Goal: Transaction & Acquisition: Purchase product/service

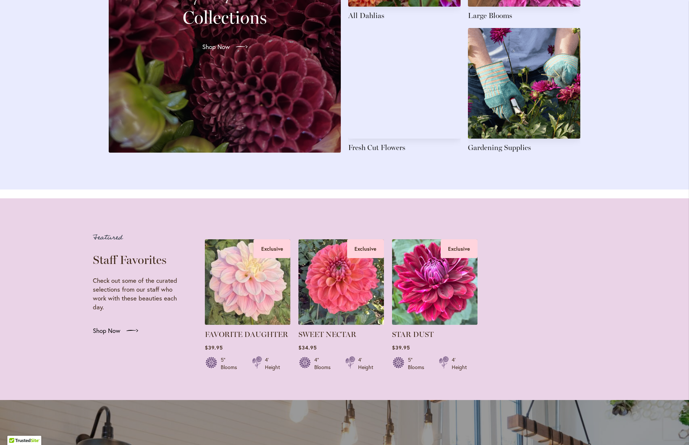
scroll to position [1188, 0]
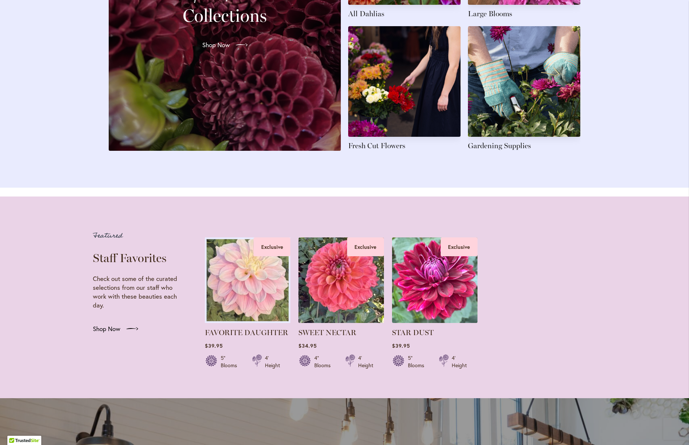
click at [239, 286] on img at bounding box center [248, 280] width 90 height 90
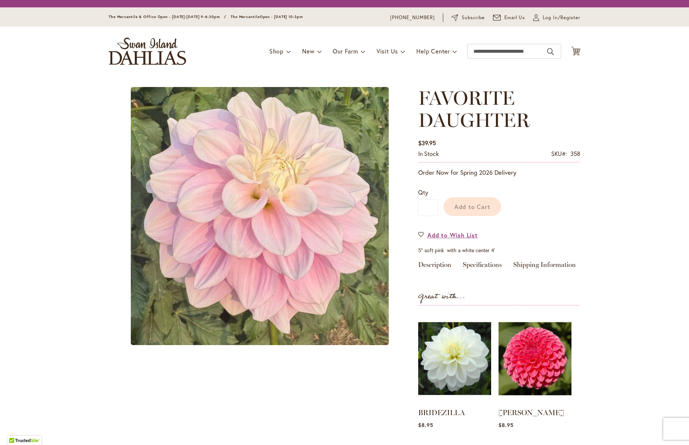
scroll to position [1, 0]
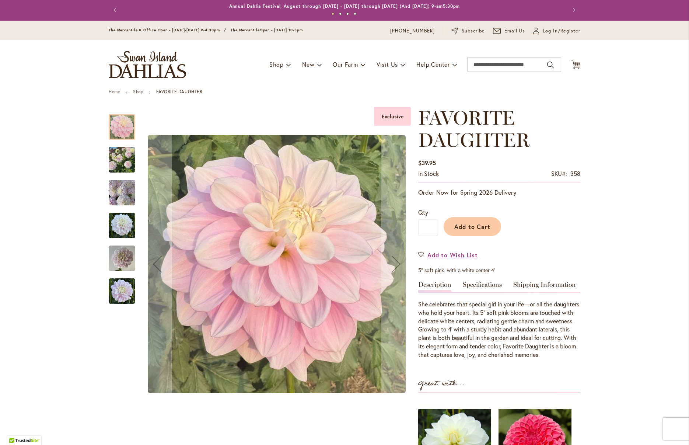
click at [130, 162] on img "FAVORITE DAUGHTER" at bounding box center [122, 159] width 27 height 35
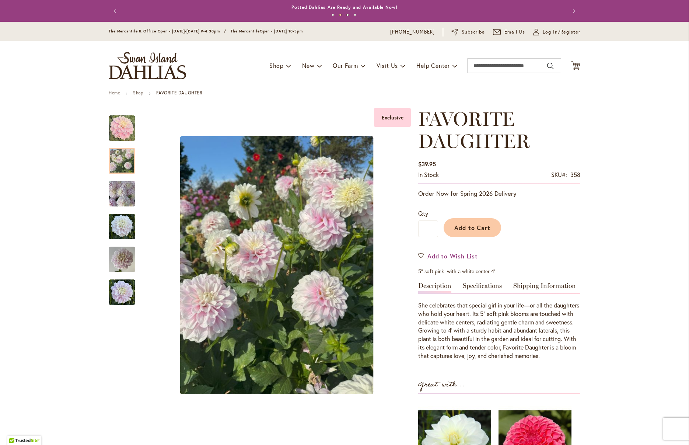
scroll to position [0, 0]
click at [470, 230] on span "Add to Cart" at bounding box center [472, 228] width 36 height 8
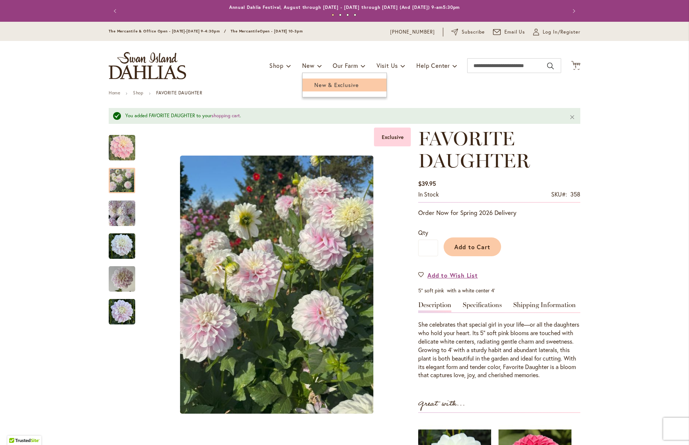
click at [326, 84] on span "New & Exclusive" at bounding box center [336, 84] width 45 height 7
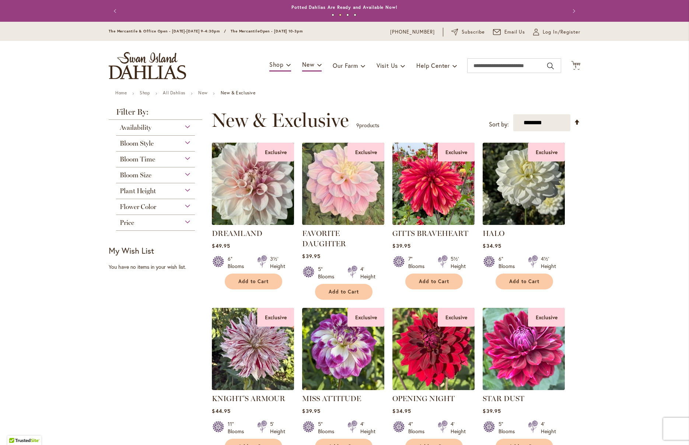
click at [255, 206] on img at bounding box center [253, 183] width 86 height 86
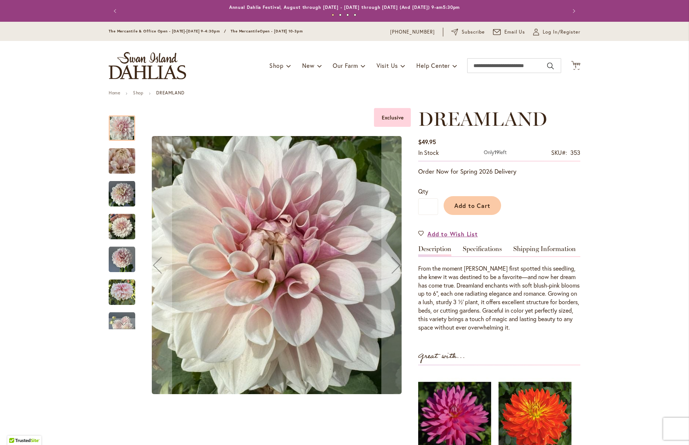
click at [120, 163] on img "DREAMLAND" at bounding box center [121, 161] width 53 height 40
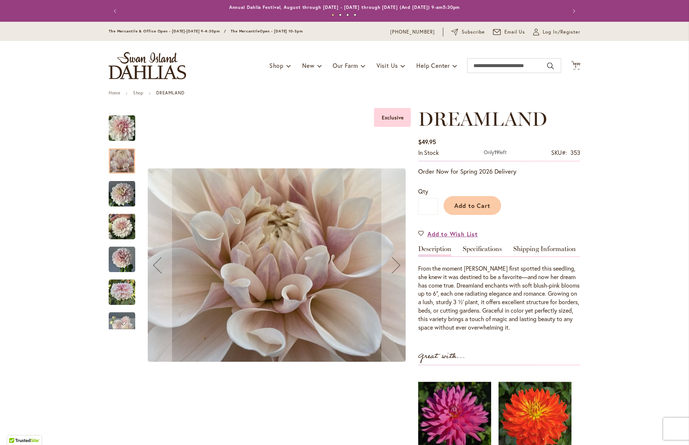
click at [123, 197] on img "DREAMLAND" at bounding box center [122, 194] width 27 height 27
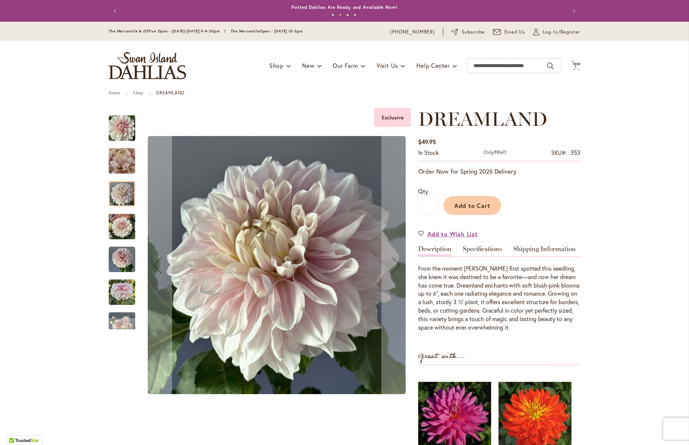
click at [124, 228] on img "DREAMLAND" at bounding box center [122, 226] width 27 height 35
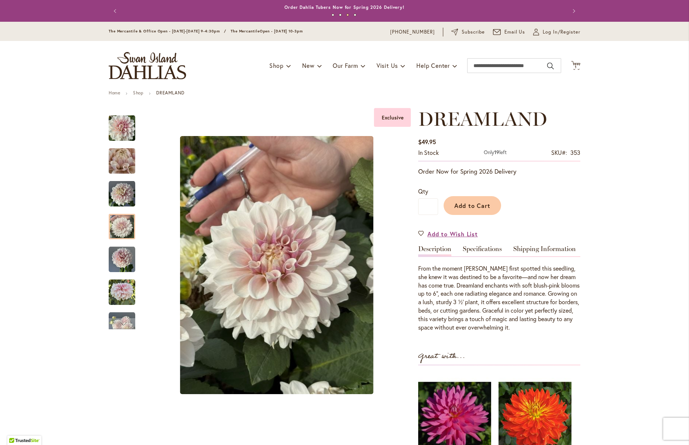
click at [115, 11] on button "Previous" at bounding box center [116, 11] width 15 height 15
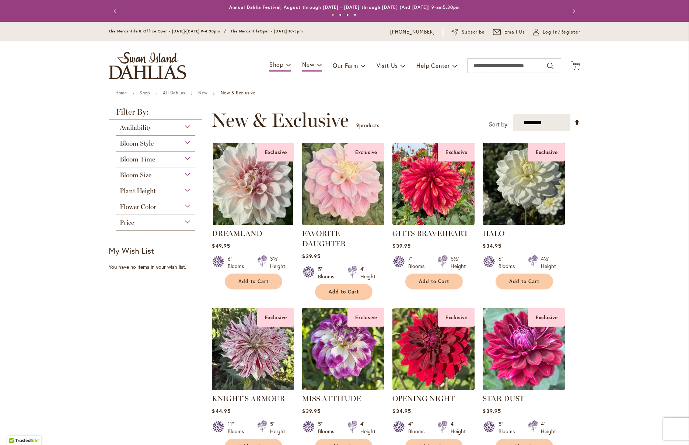
click at [340, 200] on img at bounding box center [343, 183] width 86 height 86
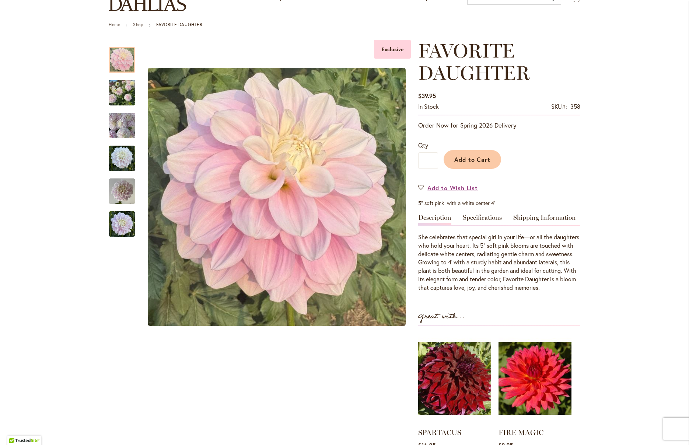
scroll to position [74, 0]
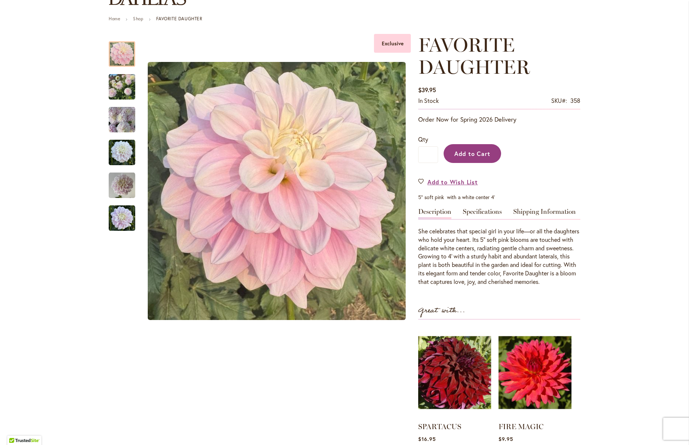
click at [470, 155] on span "Add to Cart" at bounding box center [472, 154] width 36 height 8
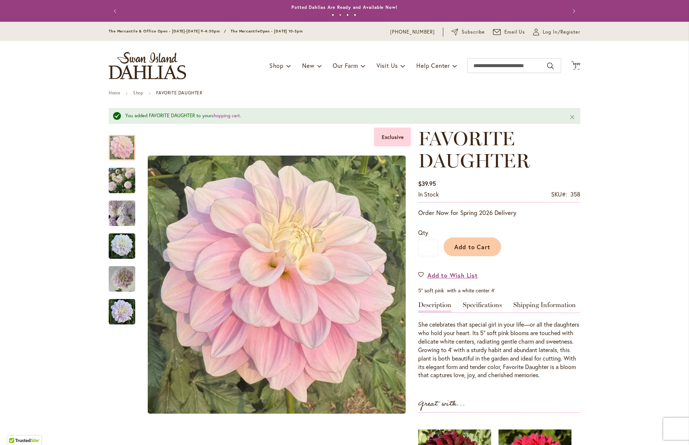
scroll to position [0, 0]
click at [115, 10] on button "Previous" at bounding box center [116, 11] width 15 height 15
click at [320, 83] on span "New & Exclusive" at bounding box center [337, 84] width 45 height 7
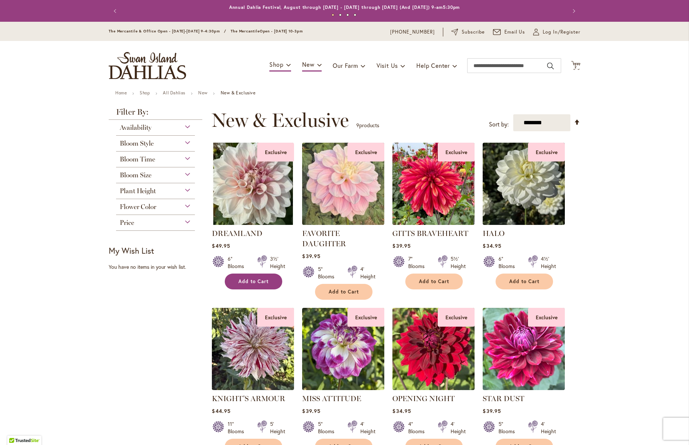
click at [249, 281] on span "Add to Cart" at bounding box center [253, 281] width 30 height 6
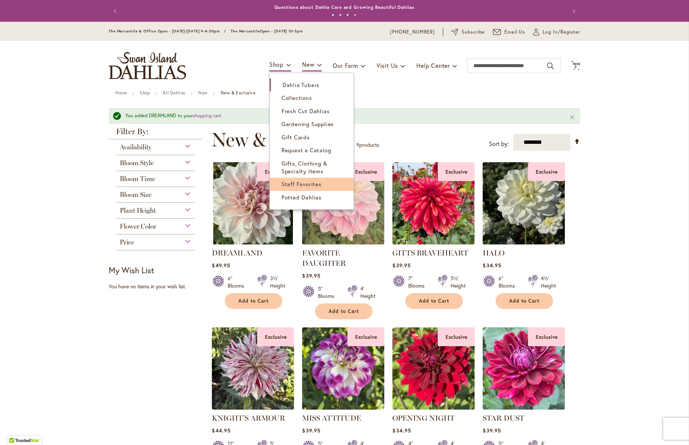
click at [286, 181] on span "Staff Favorites" at bounding box center [301, 183] width 40 height 7
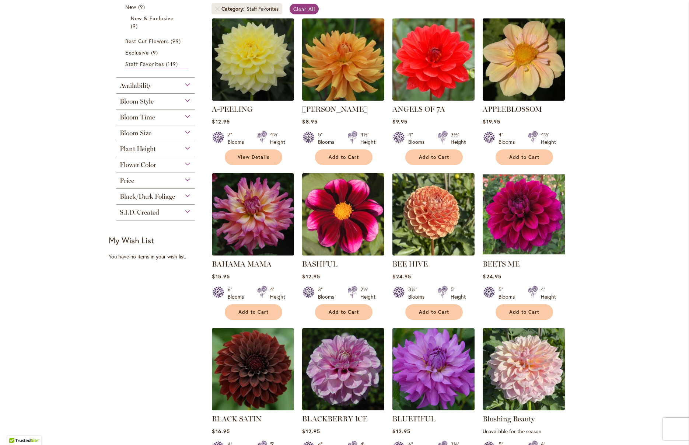
scroll to position [154, 0]
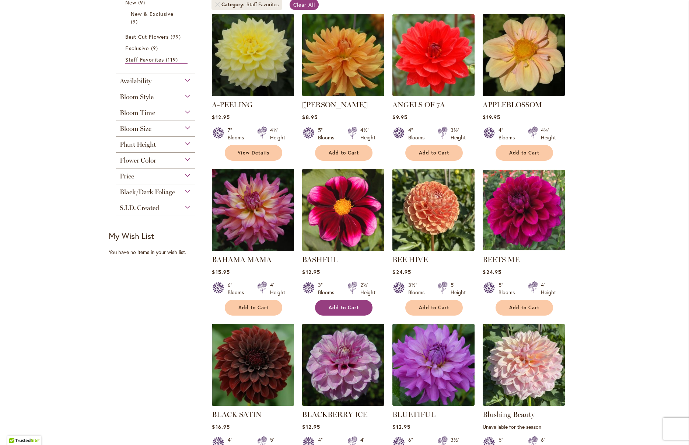
click at [341, 304] on span "Add to Cart" at bounding box center [344, 307] width 30 height 6
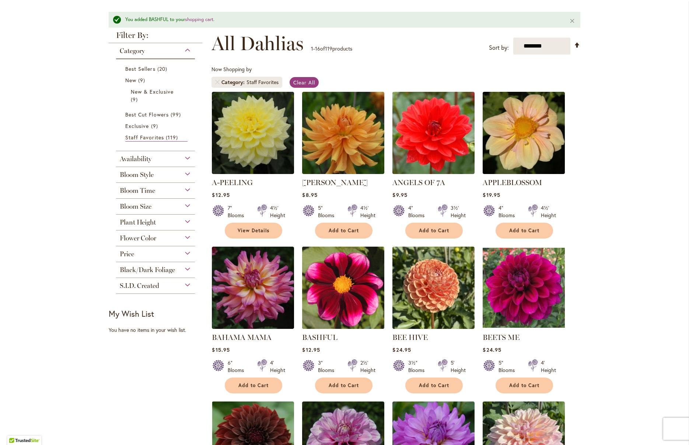
scroll to position [95, 0]
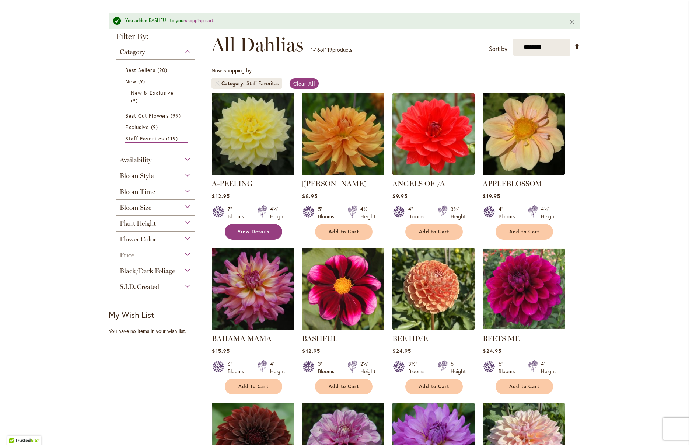
click at [249, 230] on span "View Details" at bounding box center [254, 231] width 32 height 6
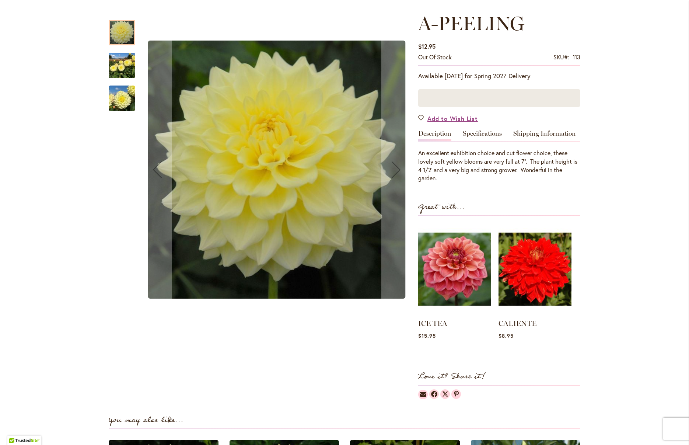
scroll to position [96, 0]
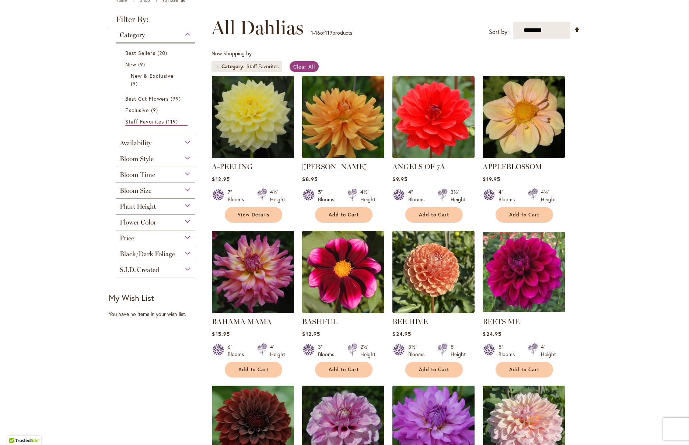
scroll to position [91, 0]
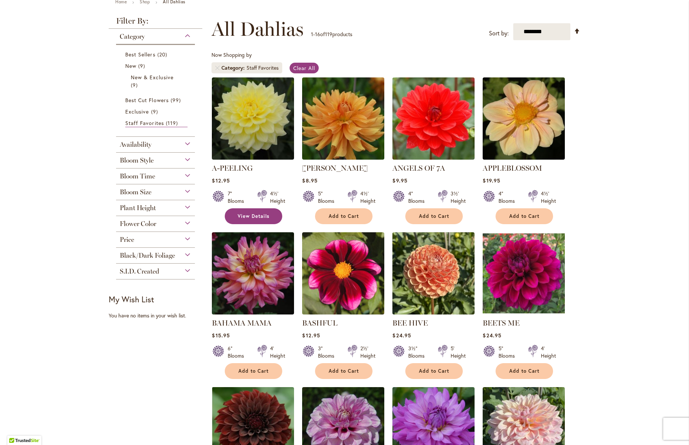
click at [245, 212] on link "View Details" at bounding box center [253, 216] width 57 height 16
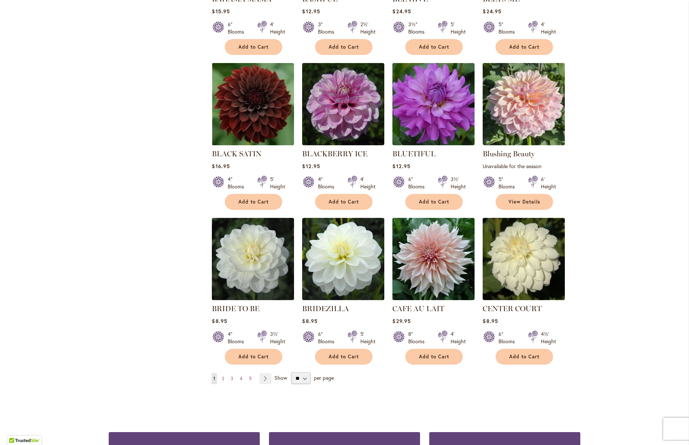
scroll to position [435, 0]
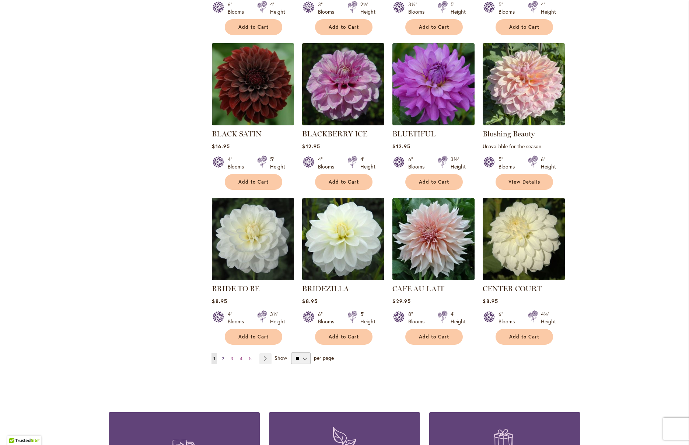
click at [222, 357] on span "2" at bounding box center [223, 359] width 2 height 6
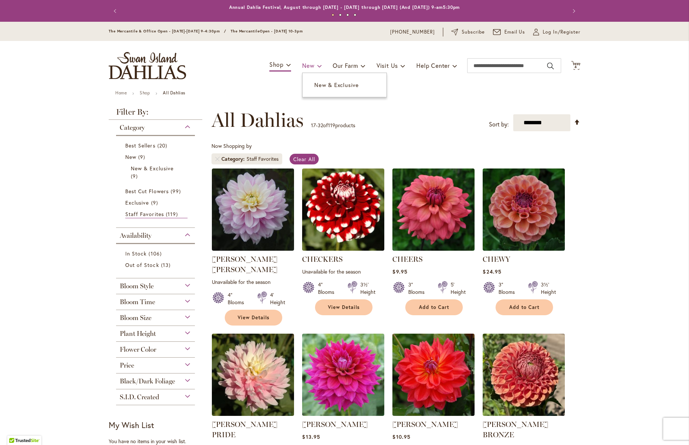
click at [310, 63] on span "New" at bounding box center [308, 66] width 12 height 8
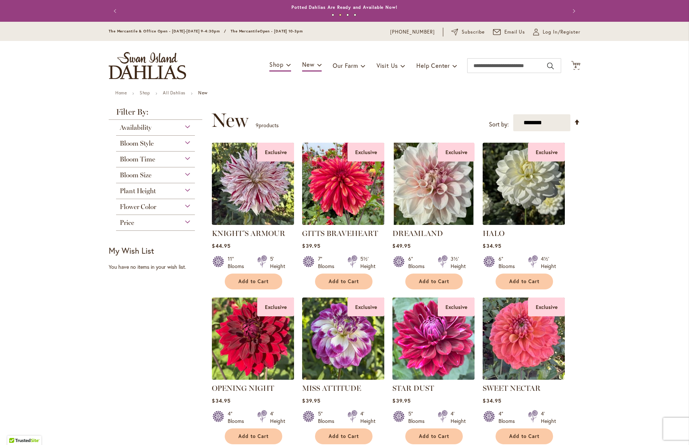
click at [183, 207] on div "Flower Color" at bounding box center [155, 205] width 79 height 12
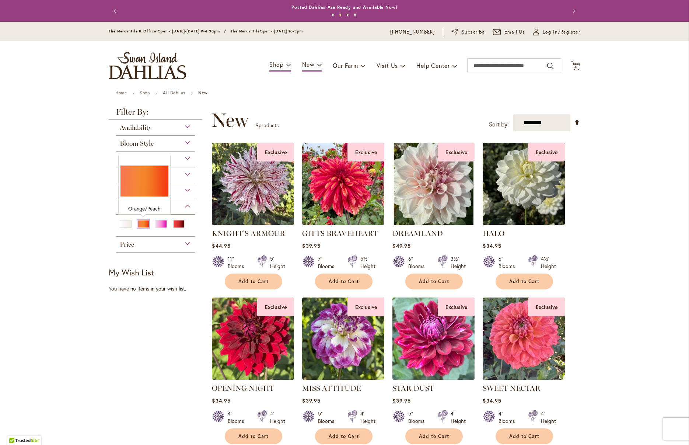
click at [142, 224] on div "Orange/Peach" at bounding box center [143, 224] width 12 height 8
click at [129, 222] on div "White/Cream" at bounding box center [126, 224] width 12 height 8
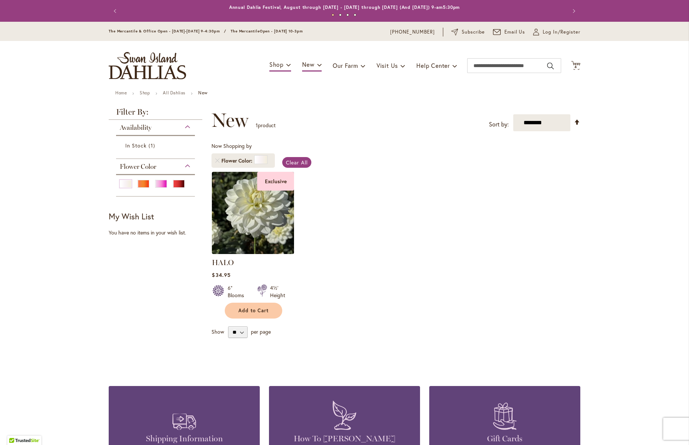
click at [195, 185] on div at bounding box center [155, 183] width 79 height 18
click at [190, 205] on div "Filter by: Filter By: Availability In Stock 1 item Flower Color" at bounding box center [158, 159] width 98 height 103
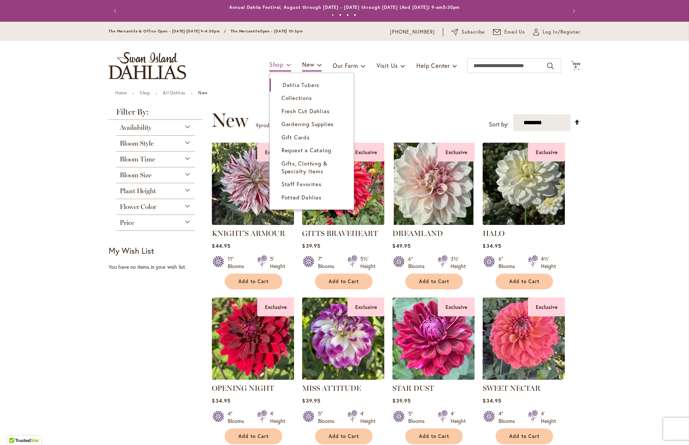
click at [281, 64] on span "Shop" at bounding box center [276, 64] width 14 height 8
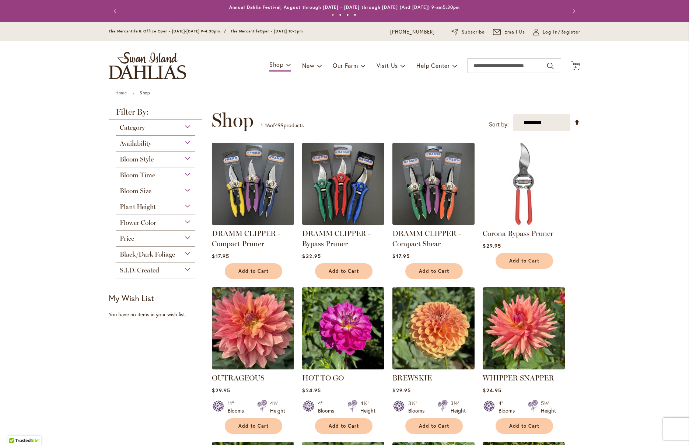
click at [163, 221] on div "Flower Color" at bounding box center [155, 221] width 79 height 12
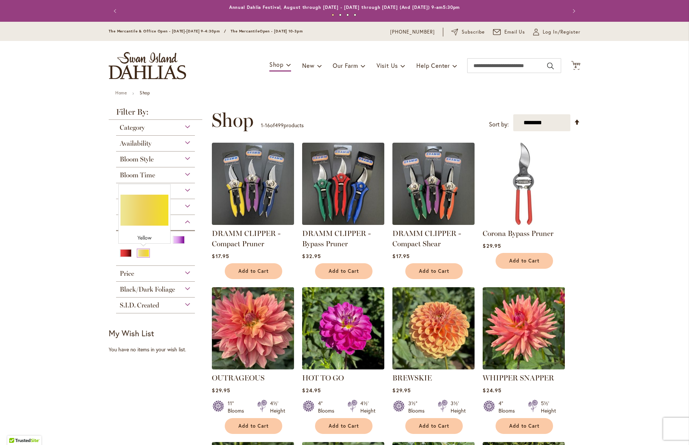
click at [144, 253] on div "Yellow" at bounding box center [143, 253] width 12 height 8
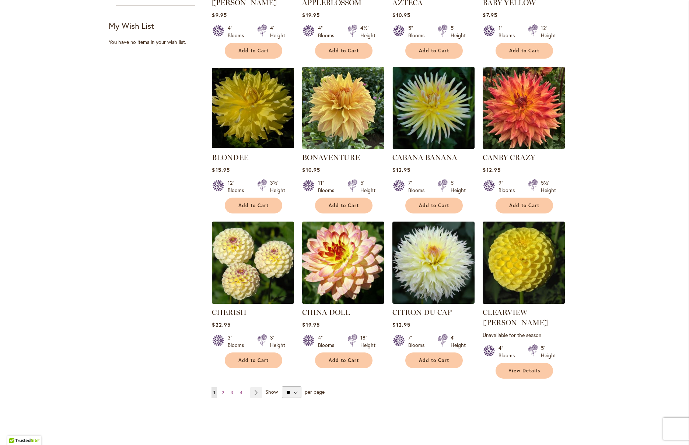
scroll to position [415, 0]
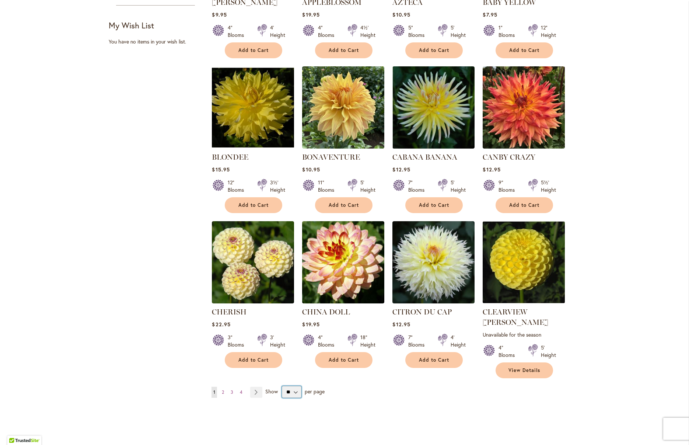
select select "**"
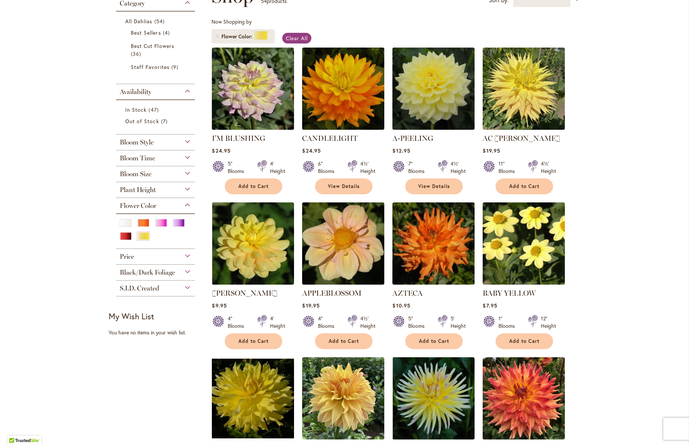
scroll to position [124, 0]
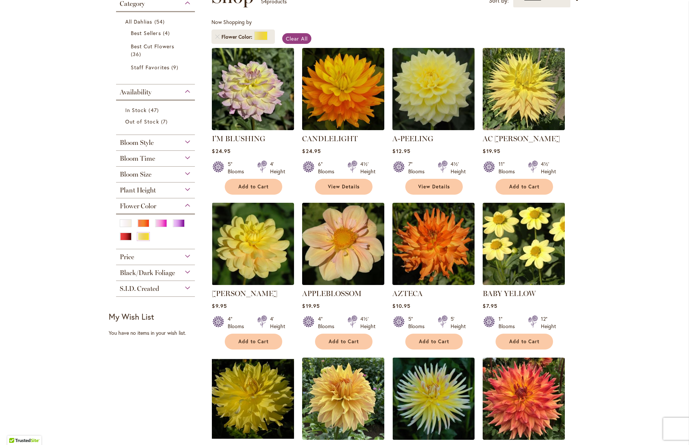
click at [436, 120] on img at bounding box center [434, 89] width 86 height 86
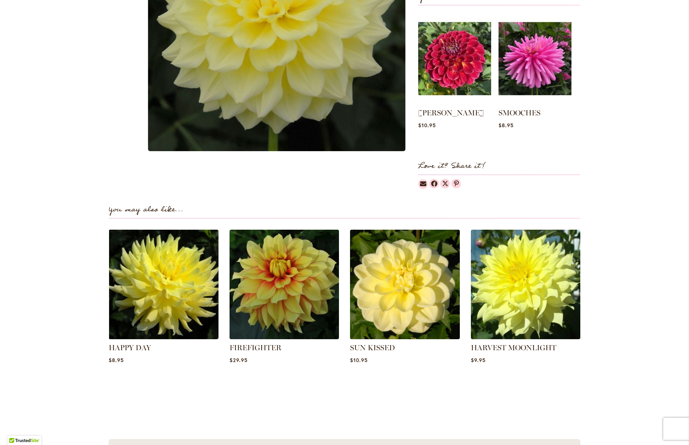
scroll to position [299, 0]
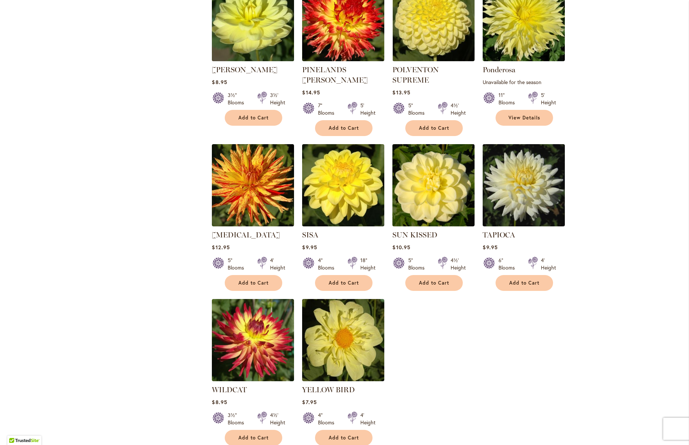
scroll to position [1948, 0]
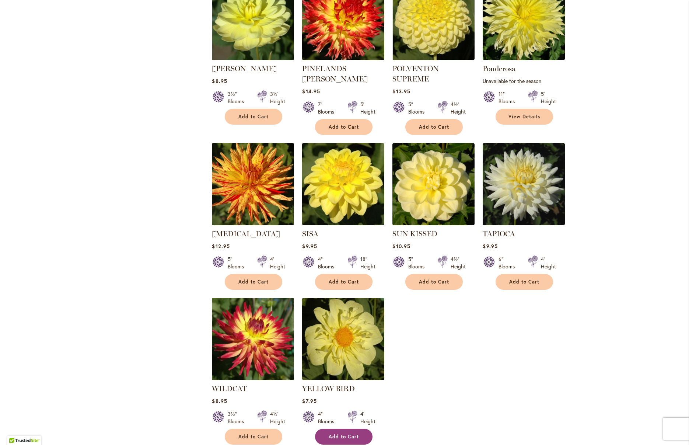
click at [333, 433] on span "Add to Cart" at bounding box center [344, 436] width 30 height 6
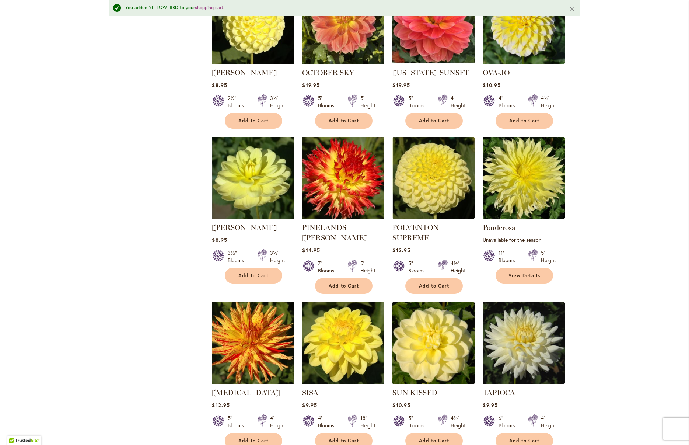
scroll to position [1808, 0]
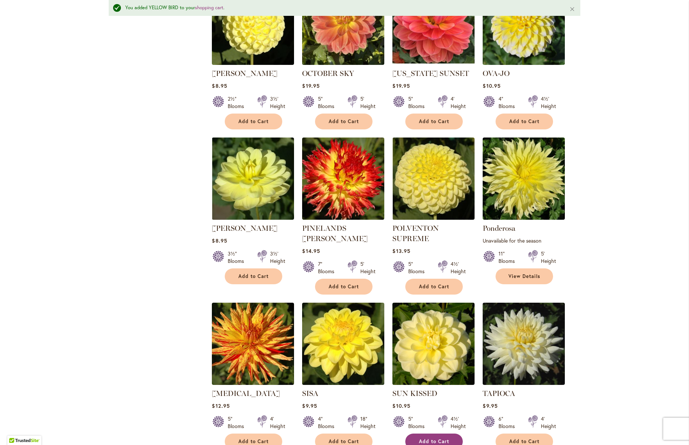
click at [431, 438] on span "Add to Cart" at bounding box center [434, 441] width 30 height 6
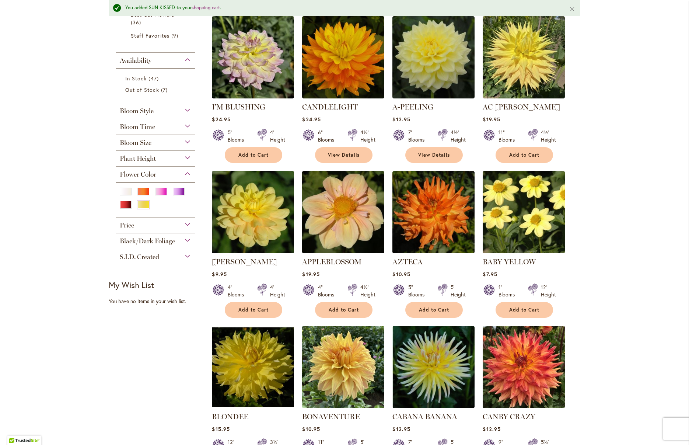
scroll to position [35, 0]
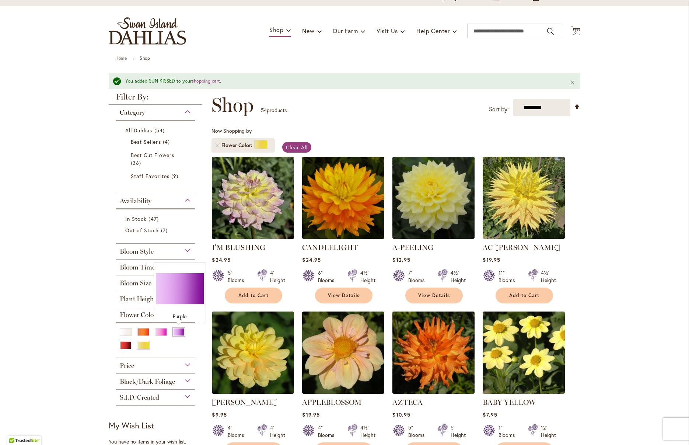
click at [178, 331] on div "Purple" at bounding box center [179, 332] width 12 height 8
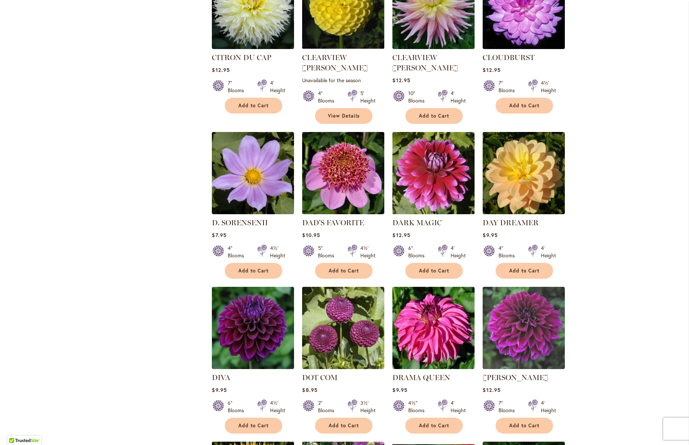
scroll to position [1294, 0]
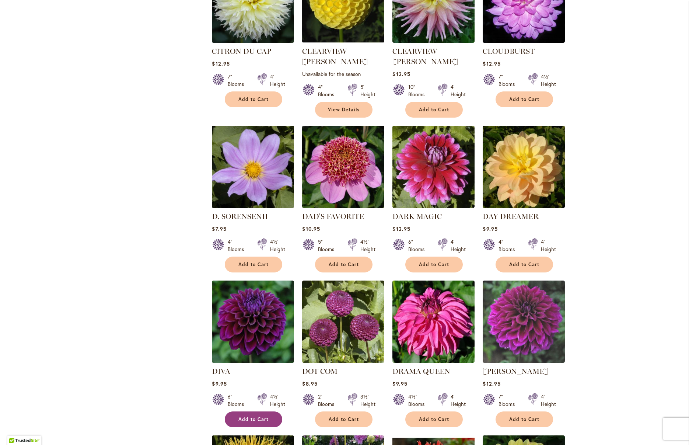
click at [237, 411] on button "Add to Cart" at bounding box center [253, 419] width 57 height 16
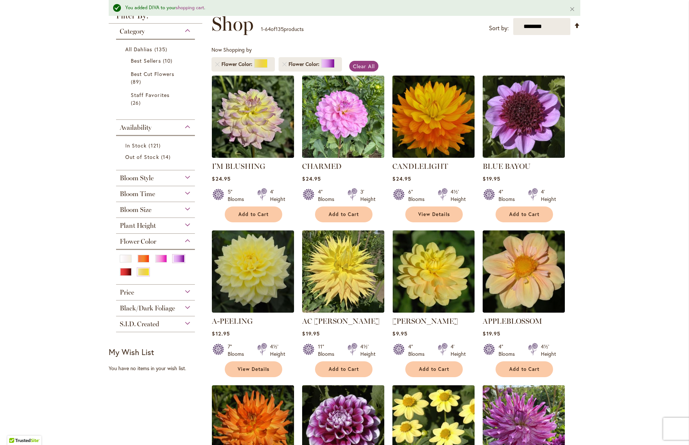
scroll to position [0, 0]
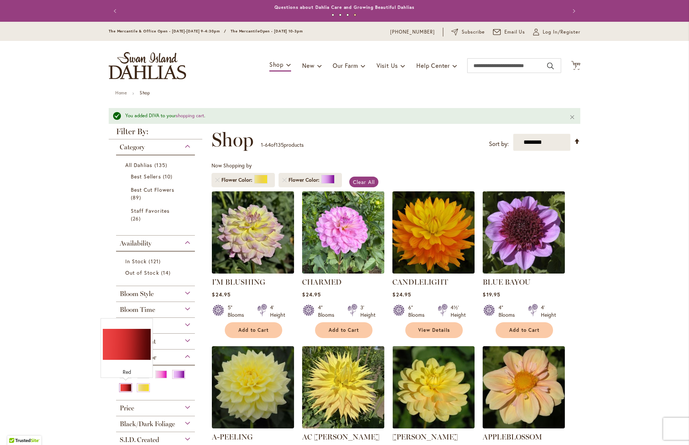
click at [128, 385] on div "Red" at bounding box center [126, 388] width 12 height 8
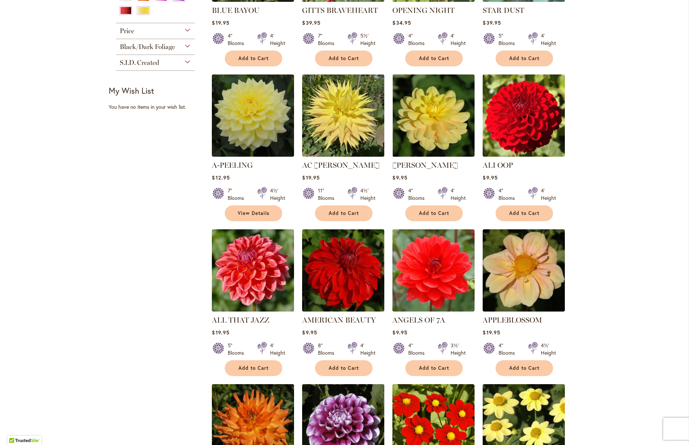
scroll to position [408, 0]
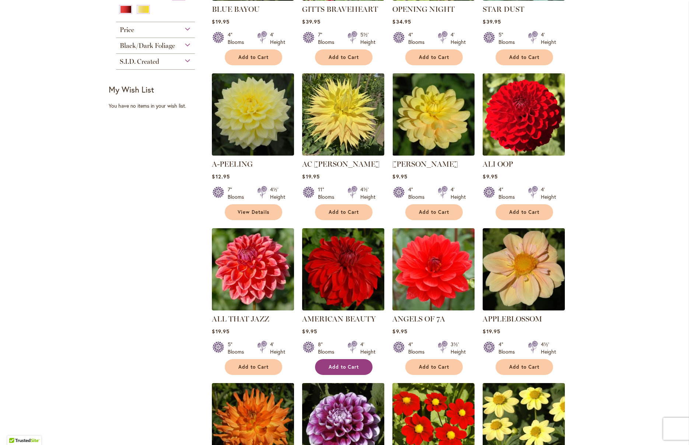
click at [336, 364] on span "Add to Cart" at bounding box center [344, 367] width 30 height 6
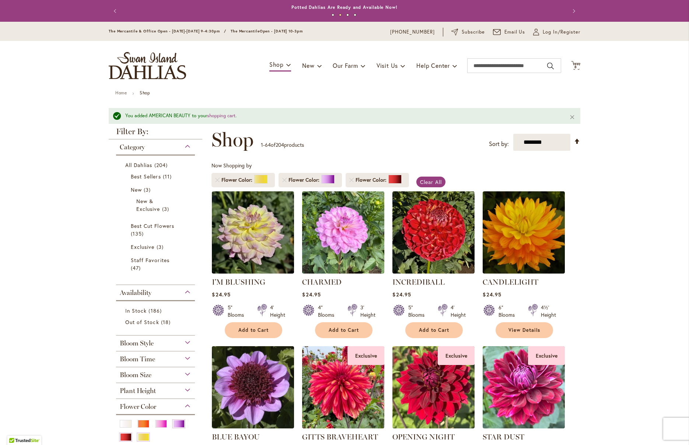
scroll to position [0, 0]
click at [575, 67] on span "8" at bounding box center [575, 66] width 3 height 5
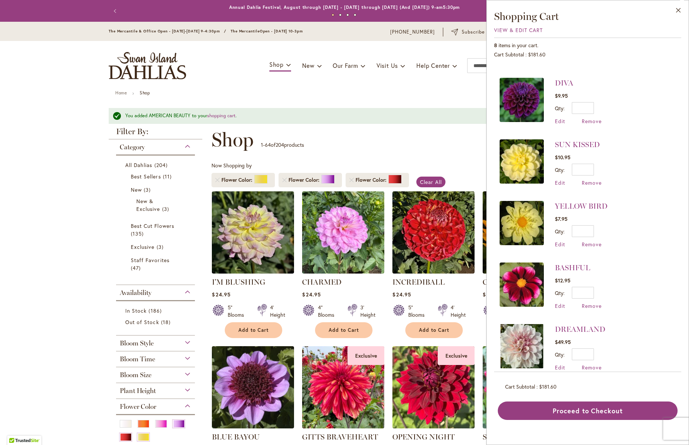
scroll to position [40, 0]
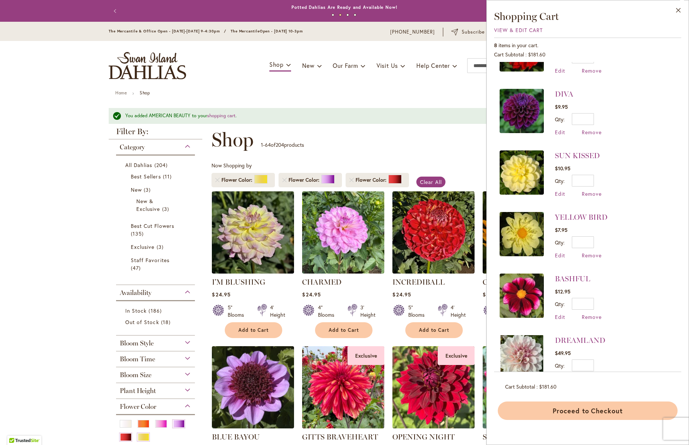
click at [577, 410] on button "Proceed to Checkout" at bounding box center [588, 410] width 180 height 18
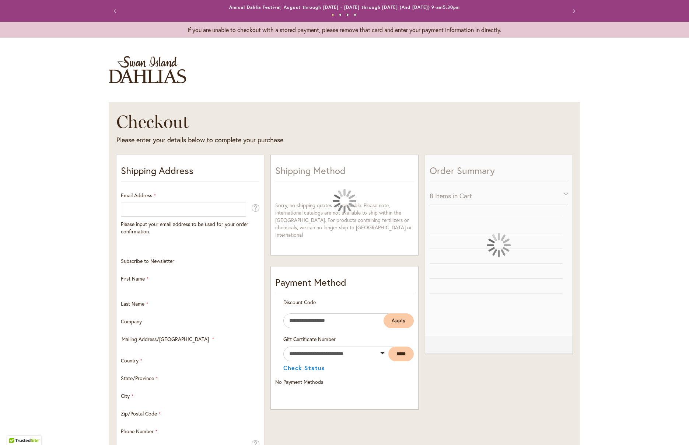
select select "**"
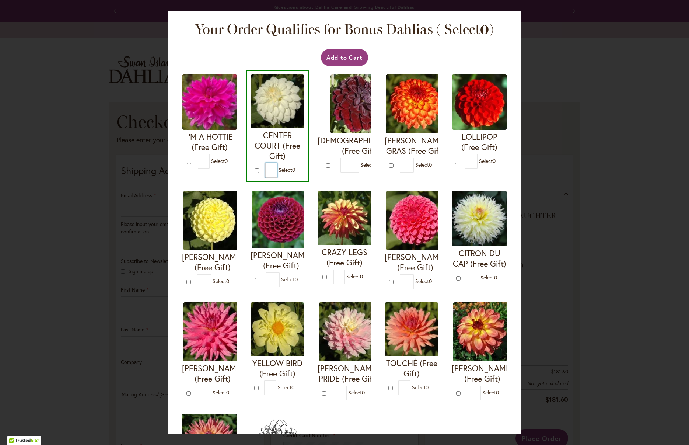
click at [273, 171] on input "*" at bounding box center [271, 170] width 12 height 15
click at [298, 175] on div "* Select 0" at bounding box center [284, 170] width 39 height 15
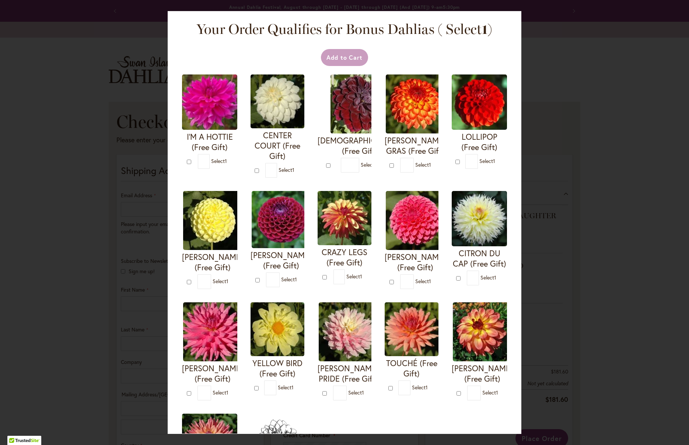
type input "*"
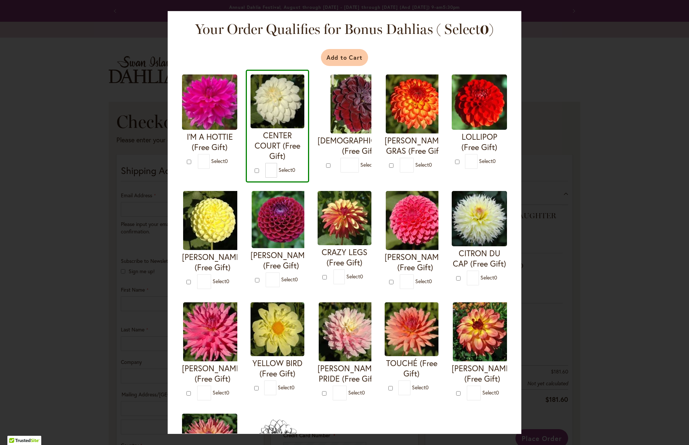
click at [351, 59] on button "Add to Cart" at bounding box center [345, 57] width 48 height 17
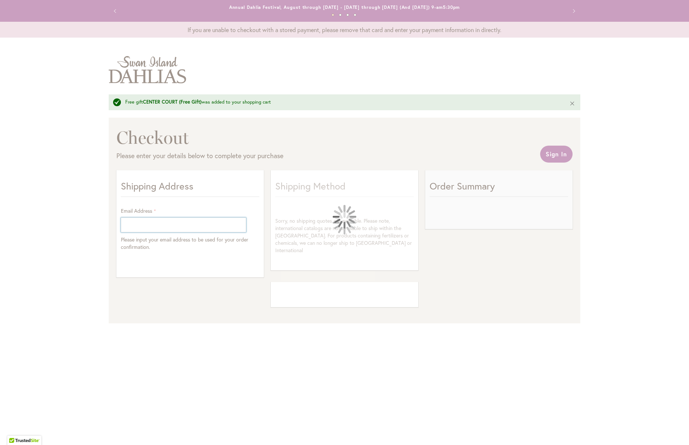
select select "**"
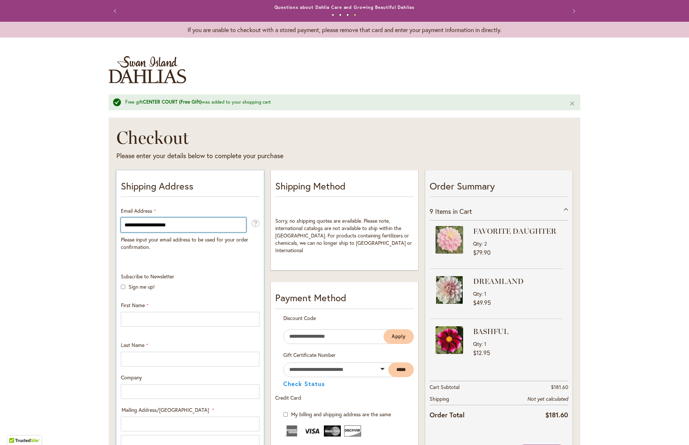
type input "**********"
type input "*****"
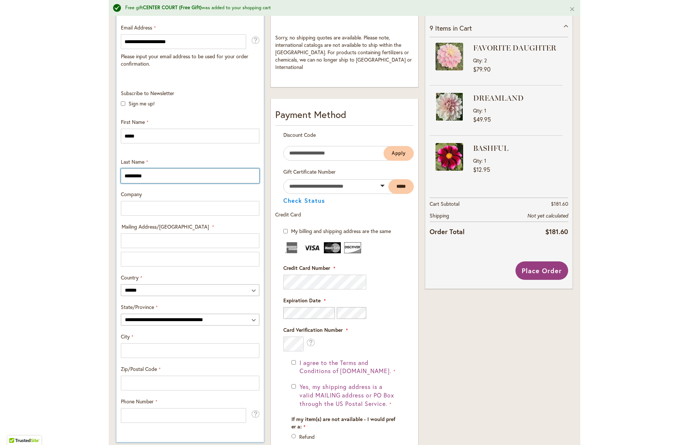
scroll to position [183, 0]
type input "*********"
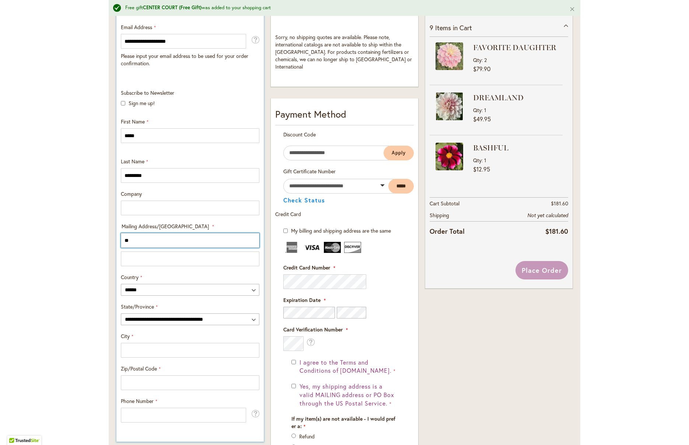
type input "*"
type input "**********"
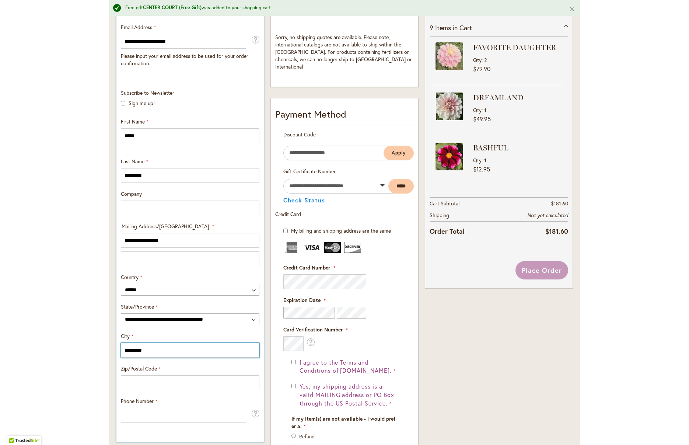
type input "*********"
type input "*****"
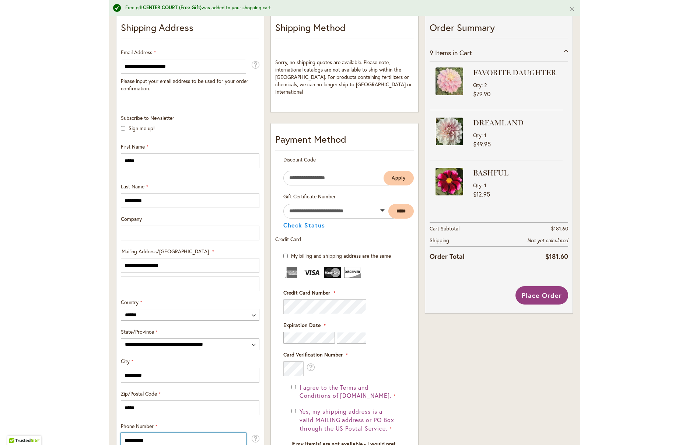
scroll to position [157, 0]
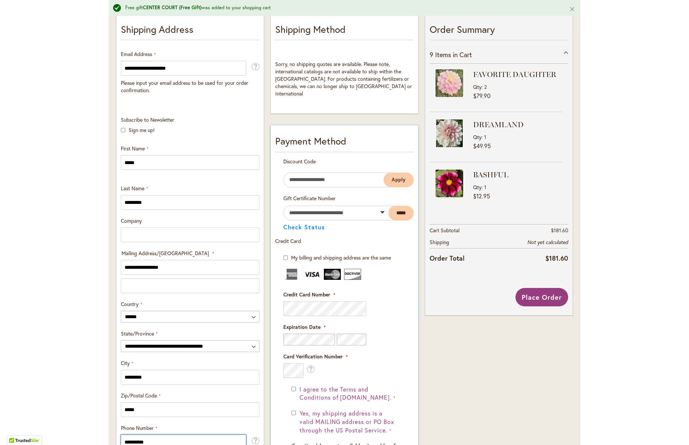
type input "**********"
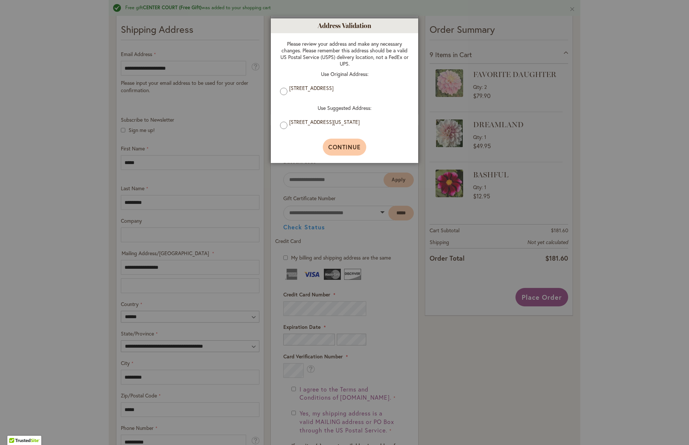
click at [346, 146] on span "Continue" at bounding box center [344, 147] width 33 height 8
type input "**********"
select select "**"
type input "*********"
type input "**********"
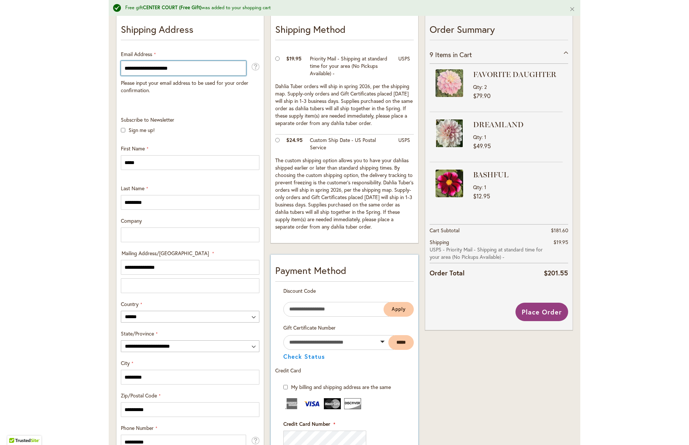
type input "**********"
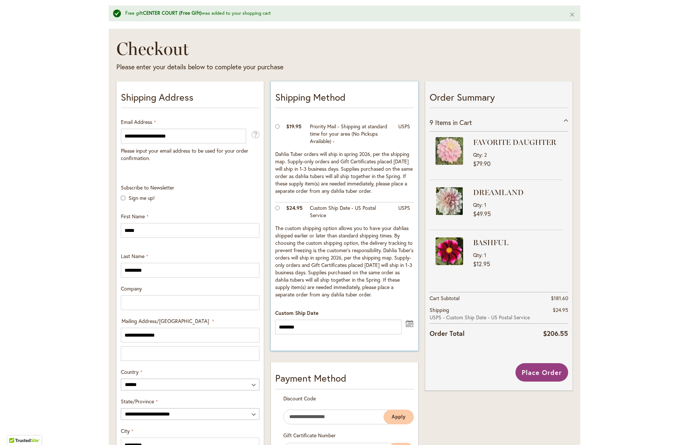
scroll to position [92, 0]
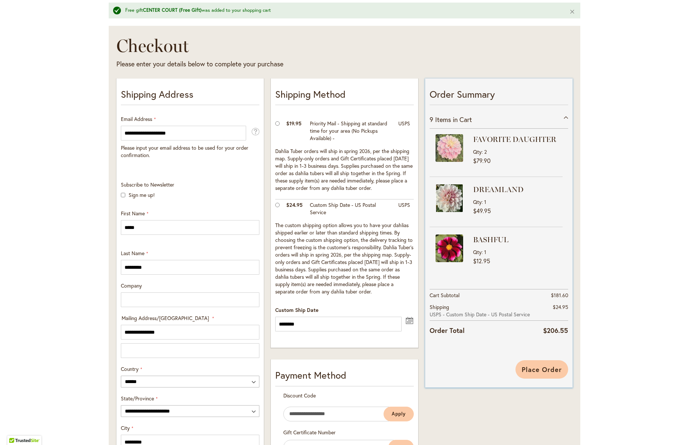
click at [542, 368] on span "Place Order" at bounding box center [542, 369] width 40 height 9
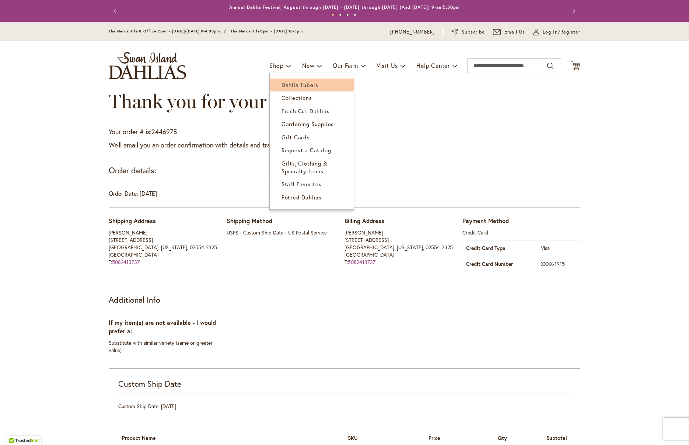
click at [288, 84] on span "Dahlia Tubers" at bounding box center [299, 84] width 37 height 7
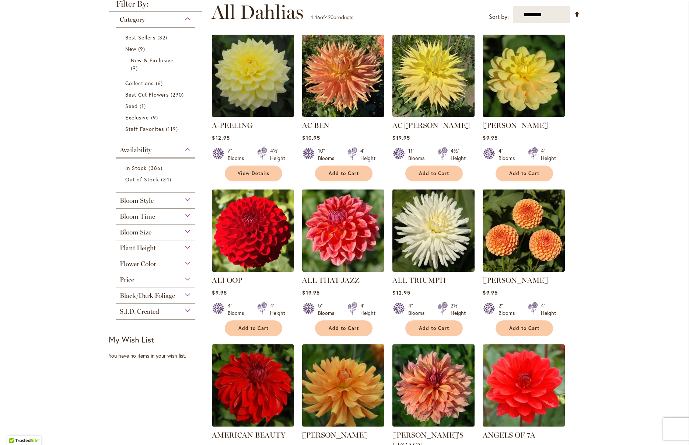
scroll to position [156, 0]
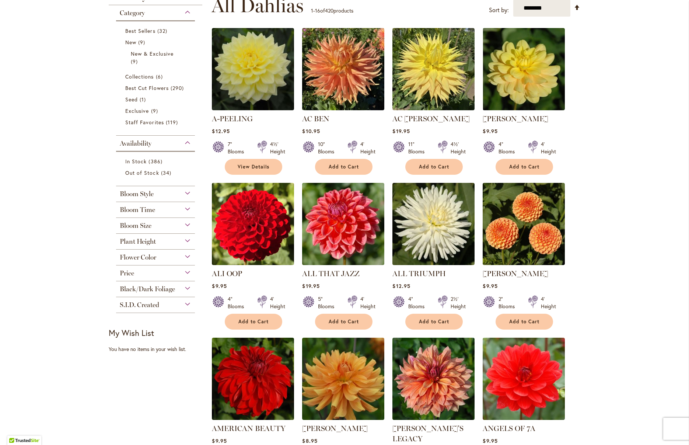
click at [183, 255] on div "Flower Color" at bounding box center [155, 255] width 79 height 12
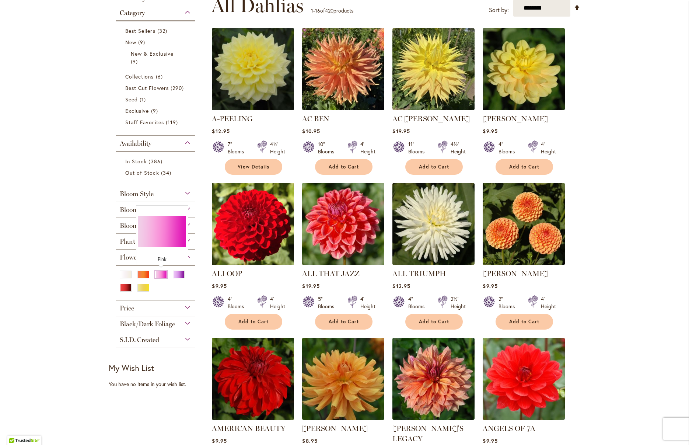
click at [161, 275] on div "Pink" at bounding box center [161, 274] width 12 height 8
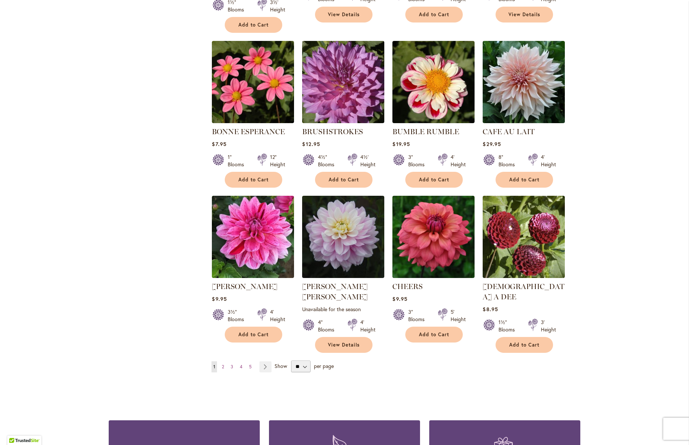
scroll to position [451, 0]
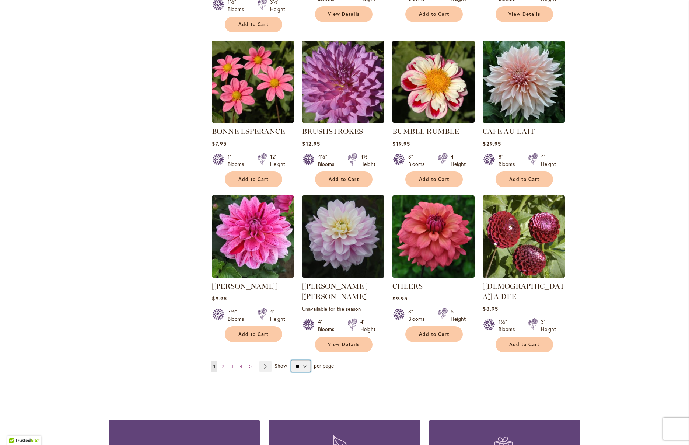
select select "**"
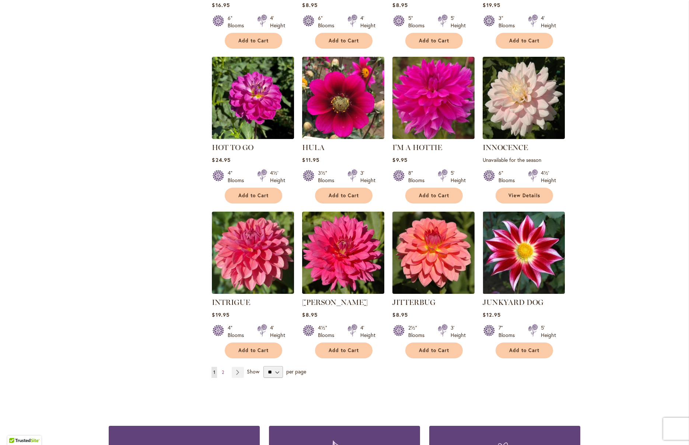
scroll to position [2344, 0]
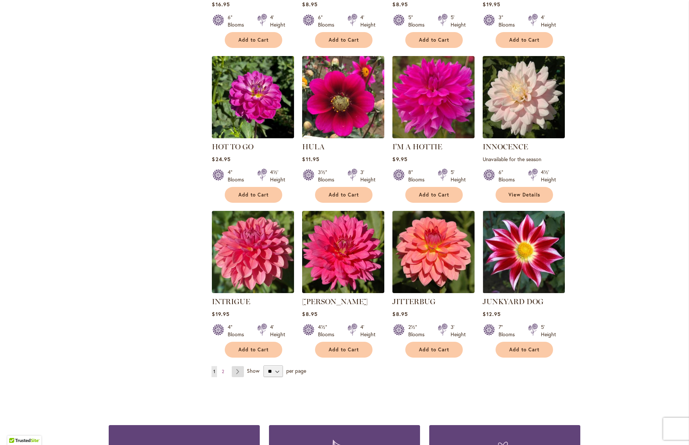
click at [237, 366] on link "Page Next" at bounding box center [238, 371] width 12 height 11
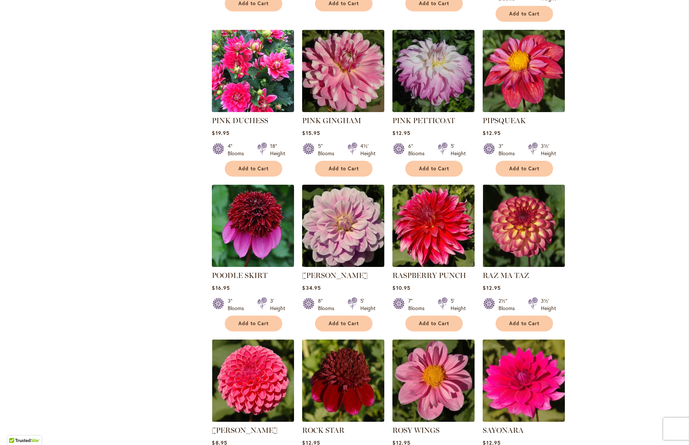
scroll to position [1267, 0]
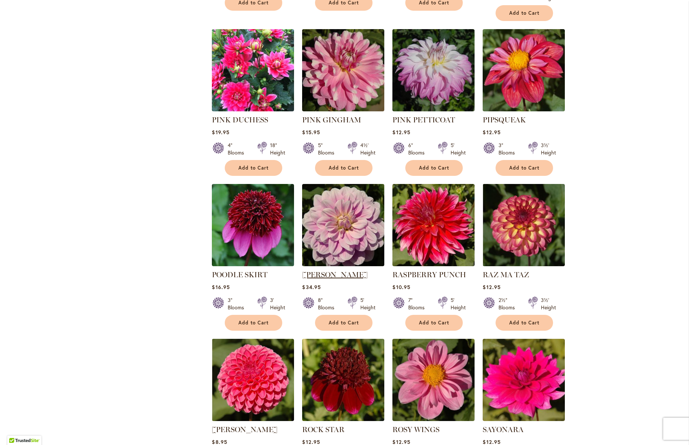
click at [333, 270] on link "[PERSON_NAME]" at bounding box center [335, 274] width 66 height 9
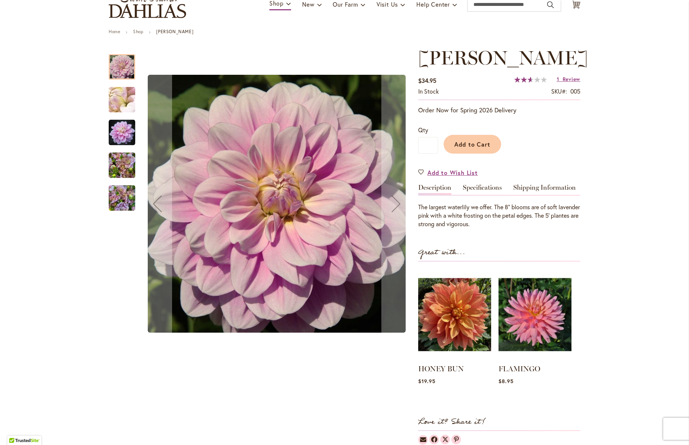
scroll to position [64, 0]
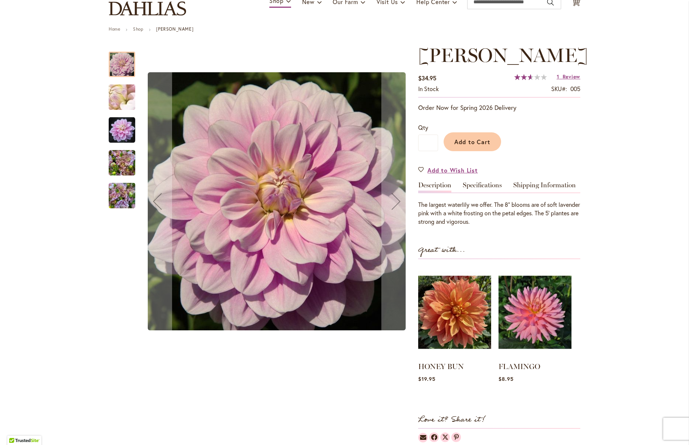
click at [116, 128] on img "Randi Dawn" at bounding box center [122, 129] width 27 height 27
